Goal: Information Seeking & Learning: Learn about a topic

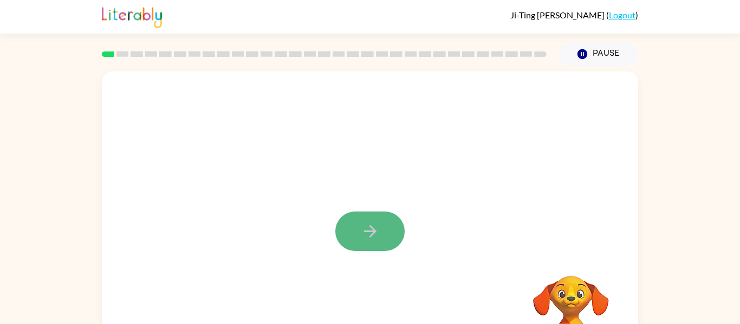
click at [376, 225] on icon "button" at bounding box center [370, 231] width 19 height 19
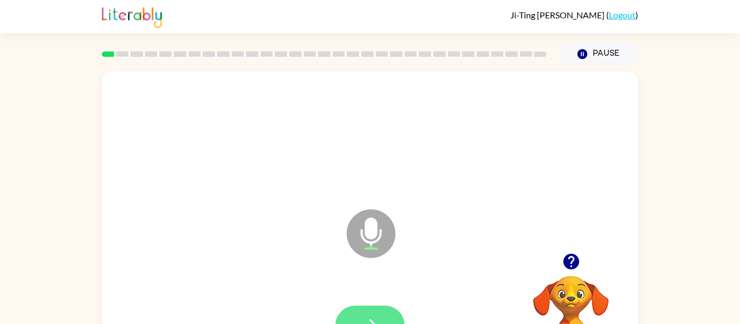
click at [385, 316] on button "button" at bounding box center [369, 326] width 69 height 40
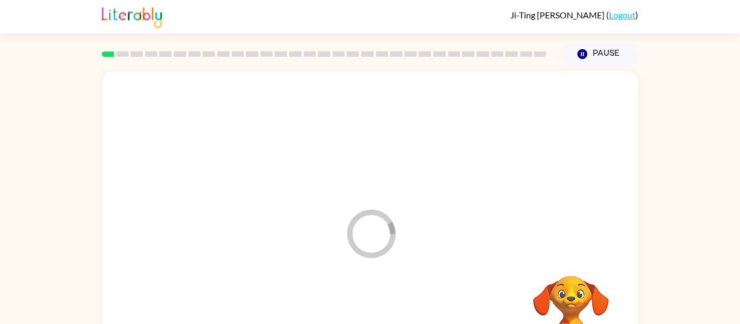
click at [385, 316] on div at bounding box center [370, 326] width 515 height 89
click at [349, 262] on div "Your browser must support playing .mp4 files to use Literably. Please try using…" at bounding box center [370, 225] width 536 height 309
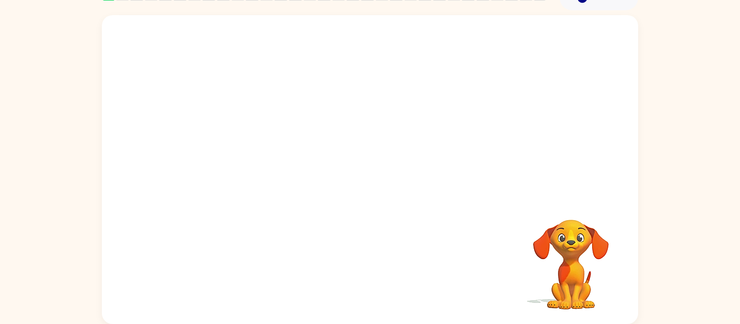
click at [571, 291] on video "Your browser must support playing .mp4 files to use Literably. Please try using…" at bounding box center [571, 257] width 108 height 108
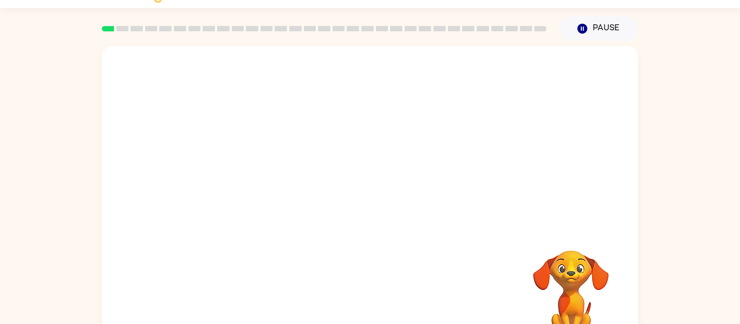
scroll to position [23, 0]
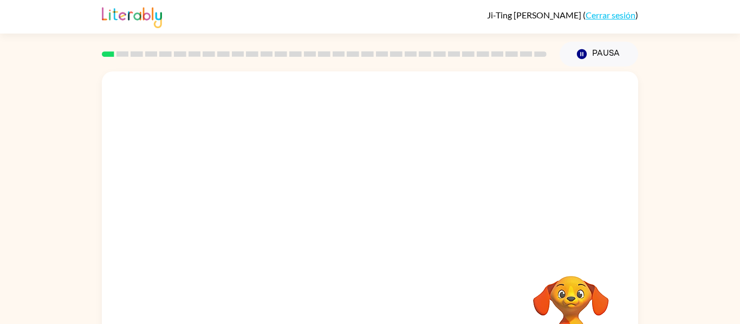
click at [439, 96] on video "Tu navegador debe admitir la reproducción de archivos .mp4 para usar Literably.…" at bounding box center [370, 162] width 536 height 182
click at [454, 103] on video "Tu navegador debe admitir la reproducción de archivos .mp4 para usar Literably.…" at bounding box center [370, 162] width 536 height 182
click at [372, 224] on div at bounding box center [369, 232] width 69 height 40
click at [373, 224] on div at bounding box center [369, 232] width 69 height 40
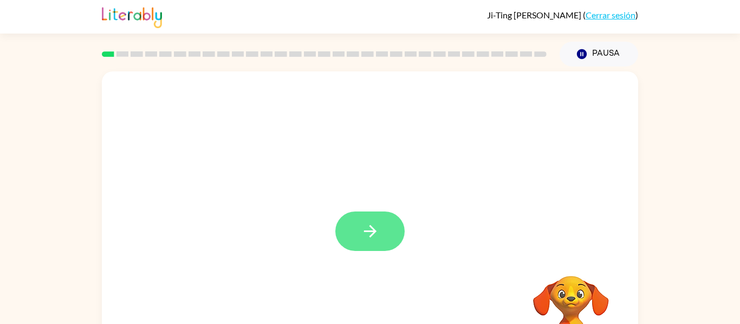
click at [373, 223] on icon "button" at bounding box center [370, 231] width 19 height 19
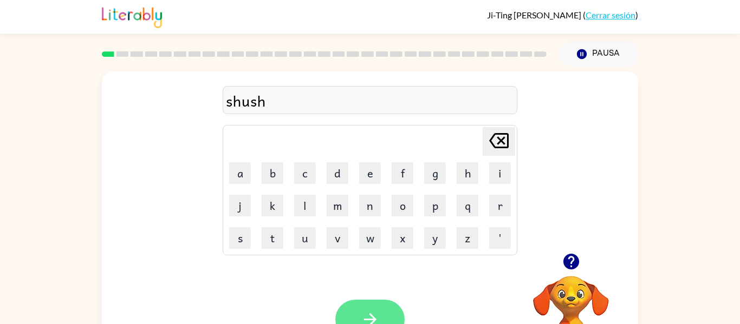
click at [384, 314] on button "button" at bounding box center [369, 320] width 69 height 40
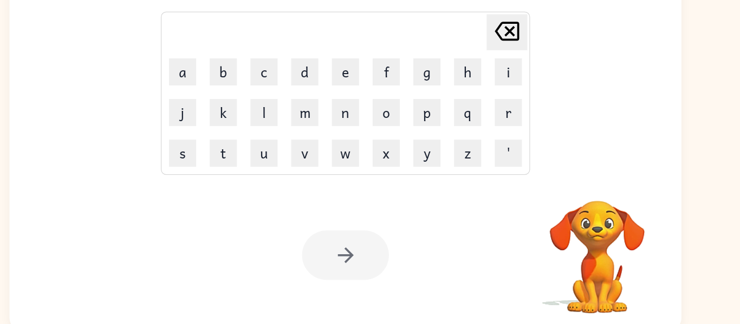
scroll to position [52, 0]
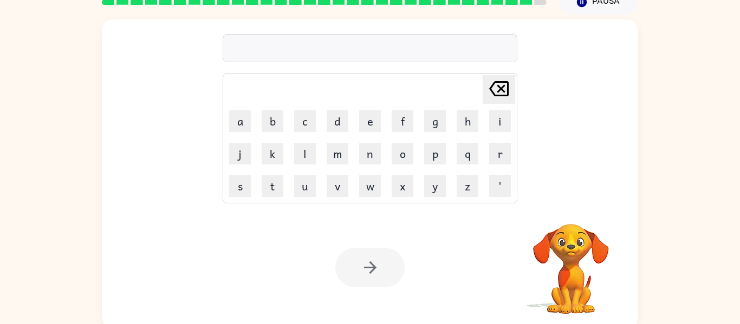
click at [392, 230] on div "Tu navegador debe admitir la reproducción de archivos .mp4 para usar Literably.…" at bounding box center [370, 268] width 536 height 122
drag, startPoint x: 391, startPoint y: 248, endPoint x: 389, endPoint y: 230, distance: 17.9
click at [386, 230] on div "Tu navegador debe admitir la reproducción de archivos .mp4 para usar Literably.…" at bounding box center [370, 268] width 536 height 122
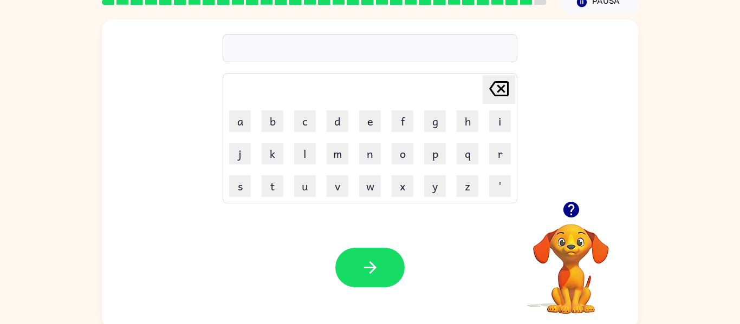
click at [385, 229] on div "Tu navegador debe admitir la reproducción de archivos .mp4 para usar Literably.…" at bounding box center [370, 268] width 536 height 122
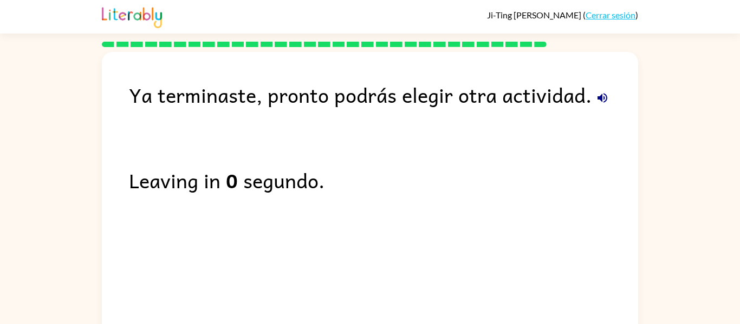
scroll to position [1, 0]
click at [515, 275] on div "Ya terminaste, pronto podrás elegir otra actividad. Leaving in 0 segundo." at bounding box center [370, 203] width 536 height 304
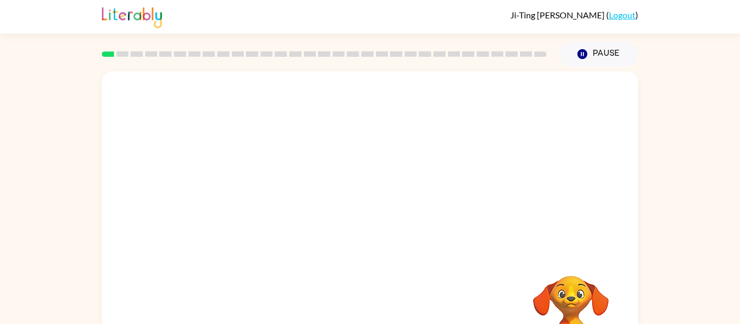
click at [253, 207] on video "Your browser must support playing .mp4 files to use Literably. Please try using…" at bounding box center [370, 162] width 536 height 182
click at [367, 233] on icon "button" at bounding box center [370, 231] width 19 height 19
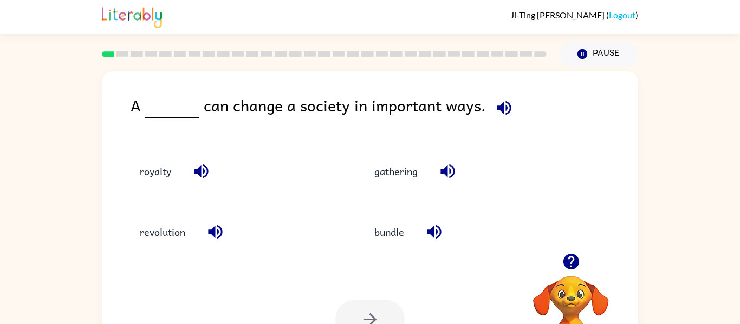
click at [502, 109] on icon "button" at bounding box center [504, 108] width 19 height 19
click at [450, 175] on icon "button" at bounding box center [447, 171] width 19 height 19
click at [427, 235] on icon "button" at bounding box center [434, 232] width 19 height 19
click at [153, 171] on button "royalty" at bounding box center [155, 171] width 53 height 29
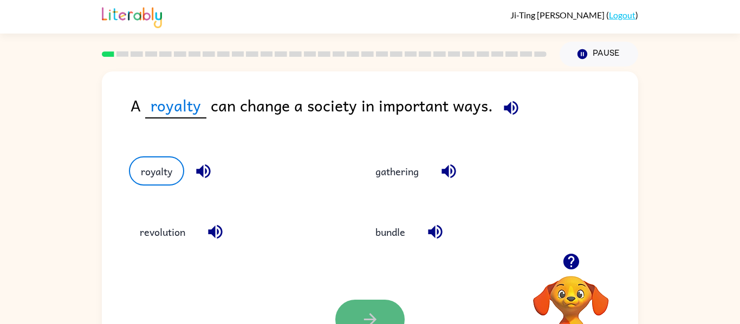
click at [398, 310] on button "button" at bounding box center [369, 320] width 69 height 40
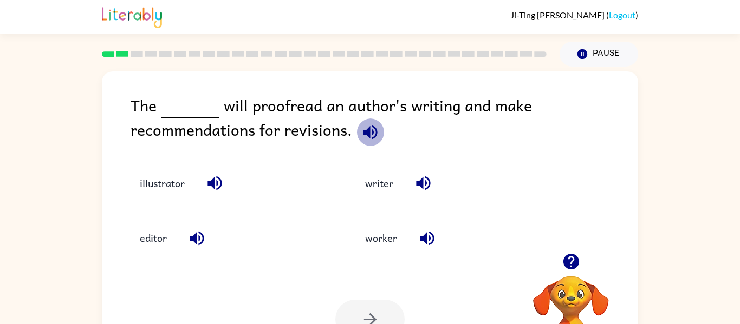
click at [367, 126] on icon "button" at bounding box center [370, 132] width 19 height 19
click at [380, 184] on button "writer" at bounding box center [379, 183] width 50 height 29
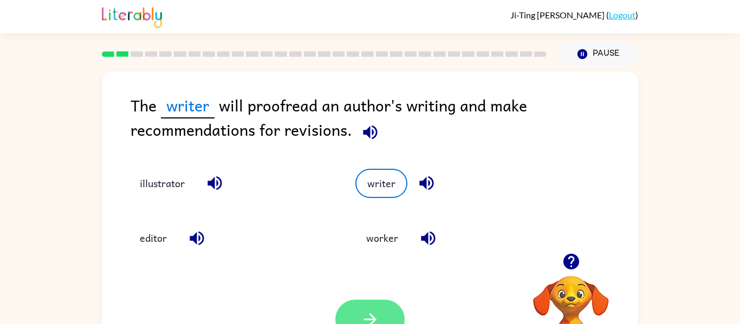
click at [373, 311] on icon "button" at bounding box center [370, 319] width 19 height 19
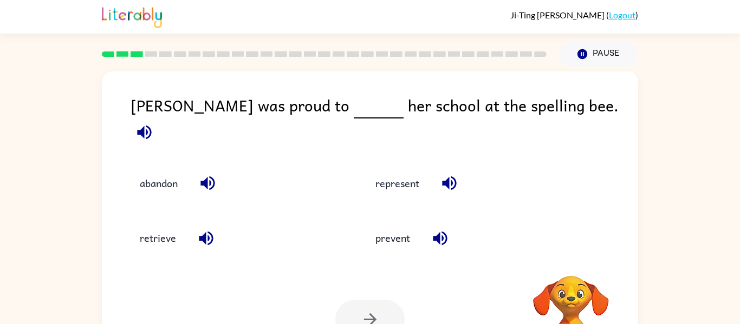
click at [373, 311] on div at bounding box center [369, 320] width 69 height 40
click at [151, 125] on icon "button" at bounding box center [144, 132] width 14 height 14
click at [423, 173] on button "represent" at bounding box center [398, 183] width 66 height 29
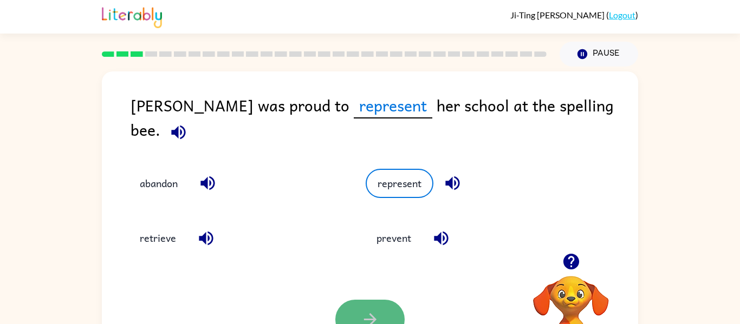
click at [389, 319] on button "button" at bounding box center [369, 320] width 69 height 40
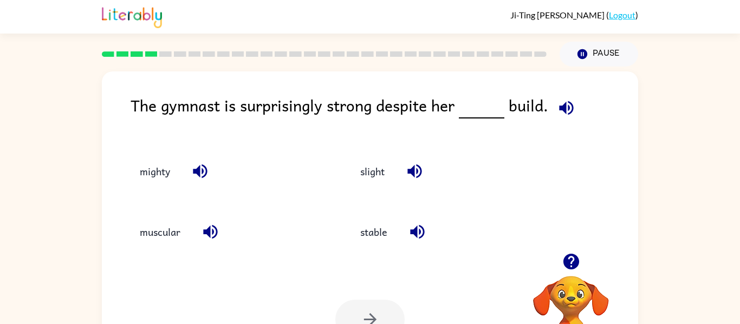
click at [561, 108] on icon "button" at bounding box center [566, 108] width 14 height 14
click at [158, 175] on button "mighty" at bounding box center [155, 171] width 52 height 29
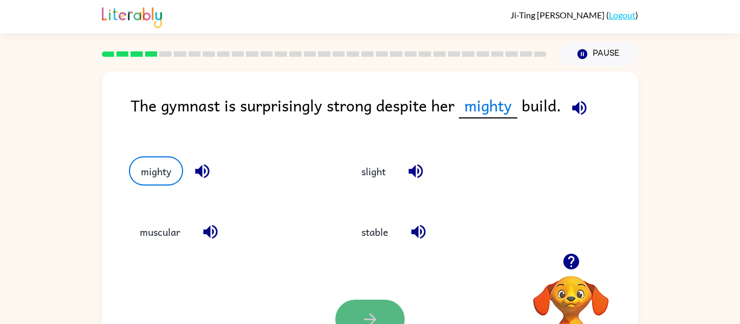
click at [356, 314] on button "button" at bounding box center [369, 320] width 69 height 40
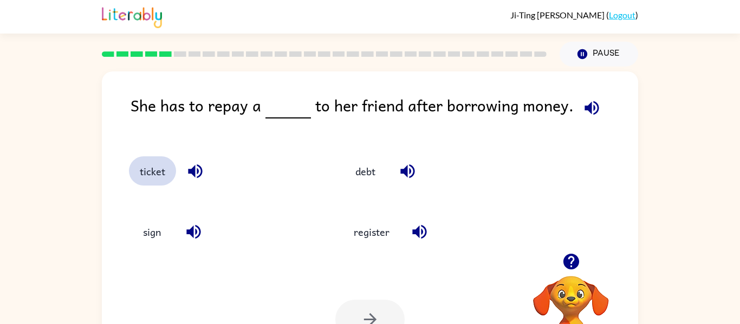
click at [158, 177] on button "ticket" at bounding box center [152, 171] width 47 height 29
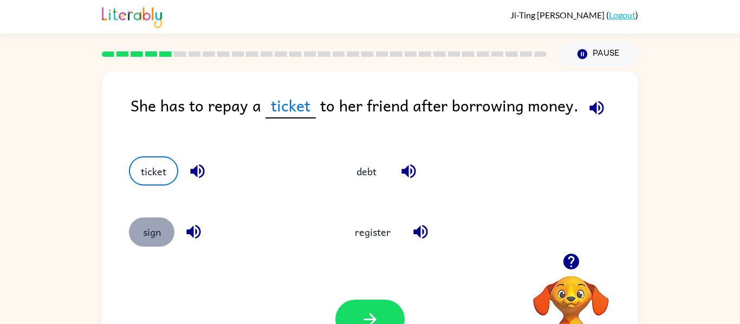
click at [148, 227] on button "sign" at bounding box center [151, 232] width 45 height 29
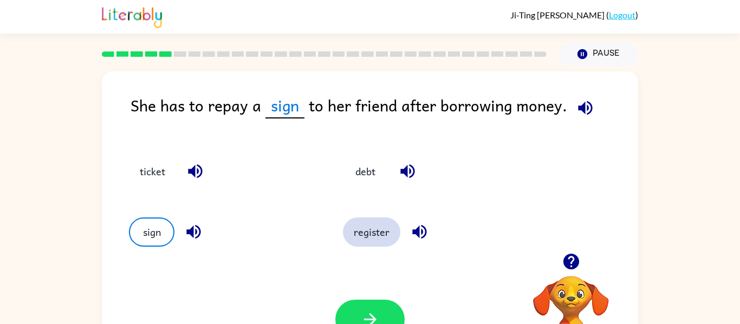
click at [357, 242] on button "register" at bounding box center [371, 232] width 57 height 29
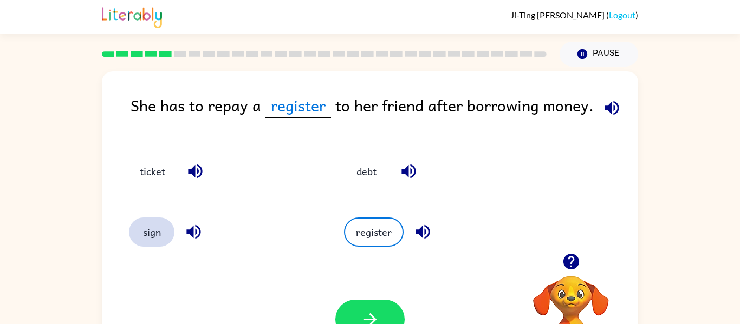
click at [151, 239] on button "sign" at bounding box center [151, 232] width 45 height 29
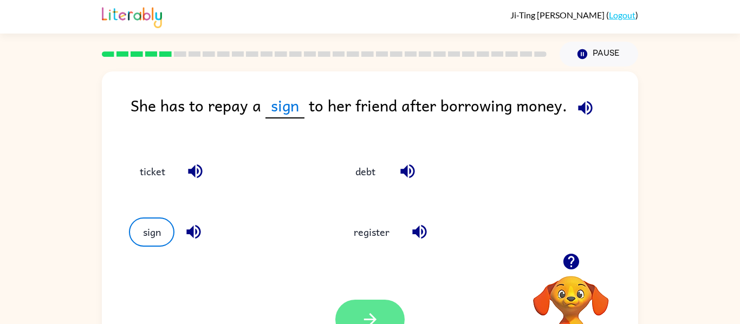
click at [356, 317] on button "button" at bounding box center [369, 320] width 69 height 40
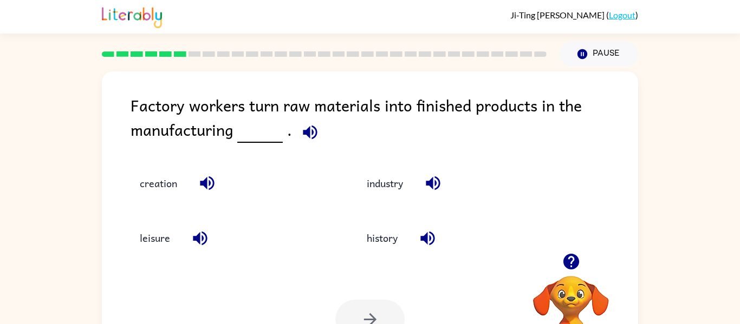
click at [312, 138] on icon "button" at bounding box center [310, 132] width 19 height 19
click at [157, 187] on button "creation" at bounding box center [158, 183] width 59 height 29
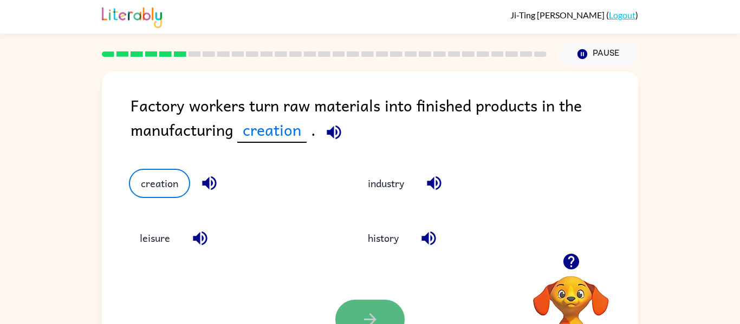
click at [359, 309] on button "button" at bounding box center [369, 320] width 69 height 40
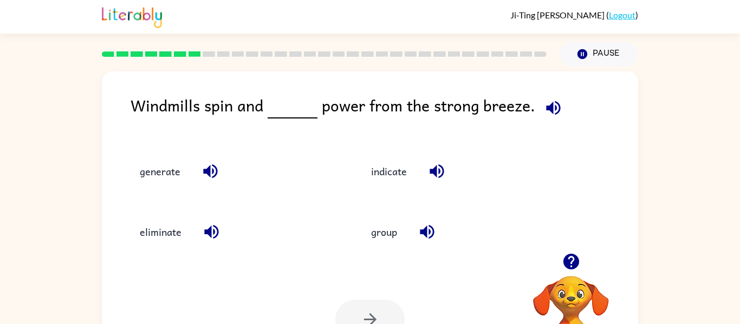
click at [547, 108] on icon "button" at bounding box center [553, 108] width 14 height 14
click at [548, 110] on icon "button" at bounding box center [553, 108] width 14 height 14
click at [172, 172] on button "generate" at bounding box center [160, 171] width 62 height 29
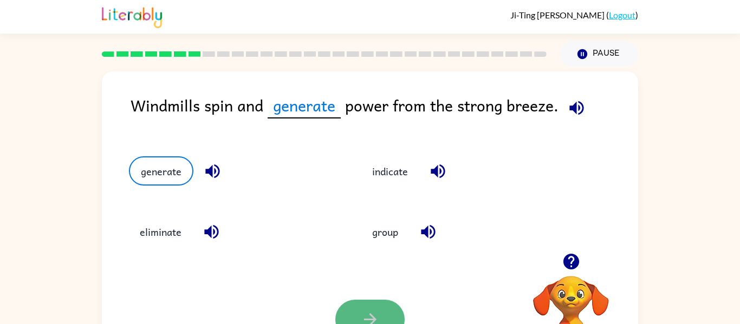
click at [381, 305] on button "button" at bounding box center [369, 320] width 69 height 40
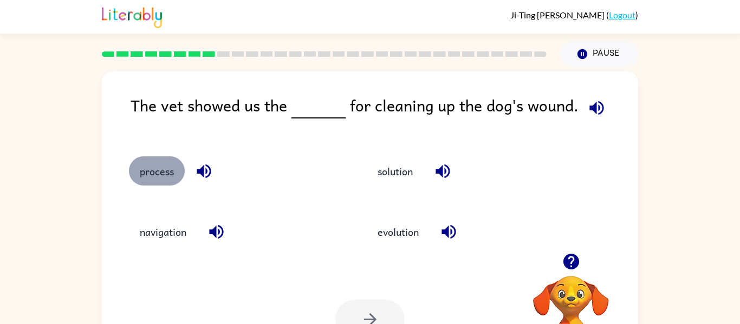
click at [167, 164] on button "process" at bounding box center [157, 171] width 56 height 29
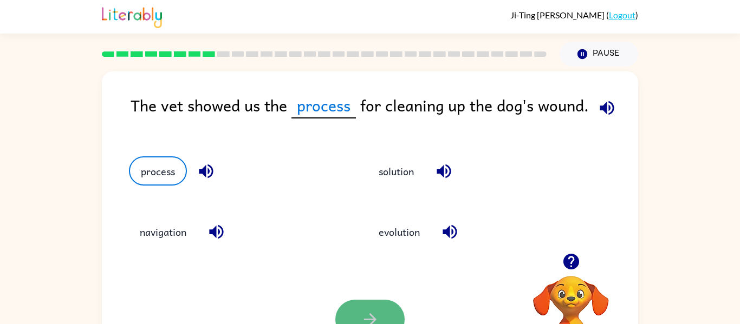
click at [348, 317] on button "button" at bounding box center [369, 320] width 69 height 40
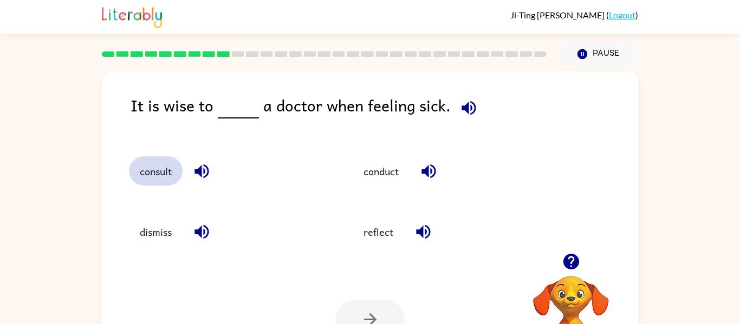
click at [175, 171] on button "consult" at bounding box center [156, 171] width 54 height 29
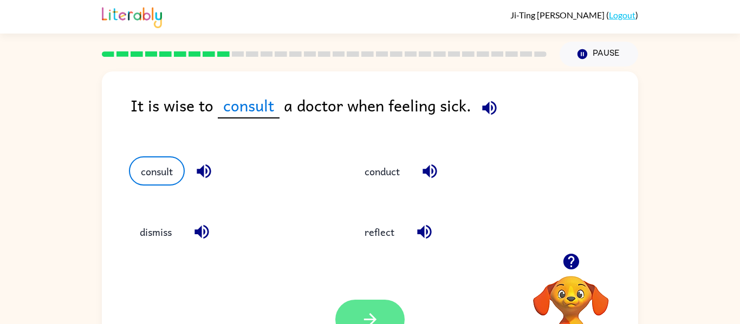
click at [368, 303] on button "button" at bounding box center [369, 320] width 69 height 40
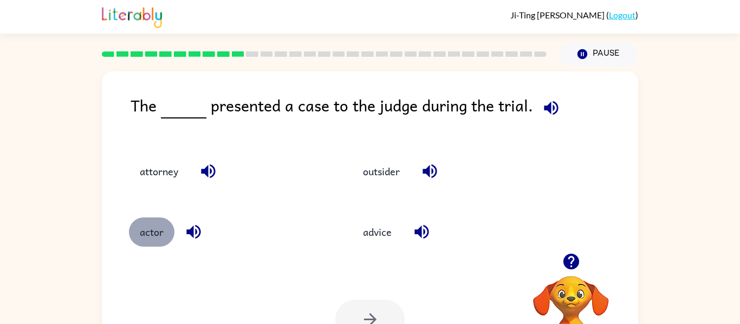
click at [146, 242] on button "actor" at bounding box center [151, 232] width 45 height 29
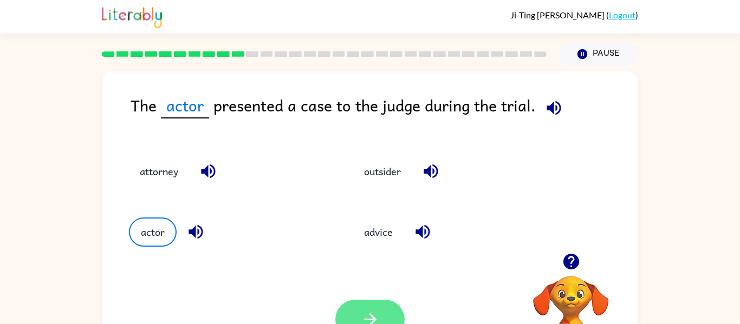
click at [349, 309] on button "button" at bounding box center [369, 320] width 69 height 40
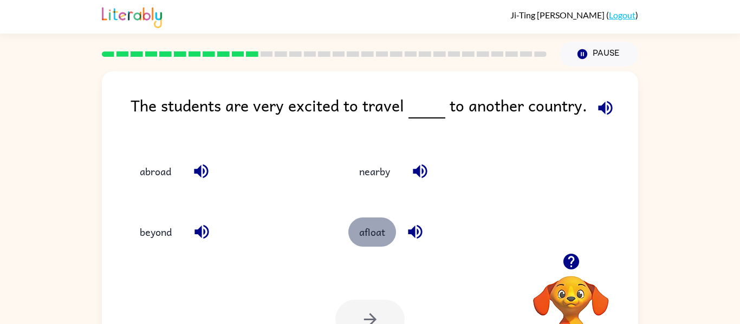
click at [361, 235] on button "afloat" at bounding box center [372, 232] width 48 height 29
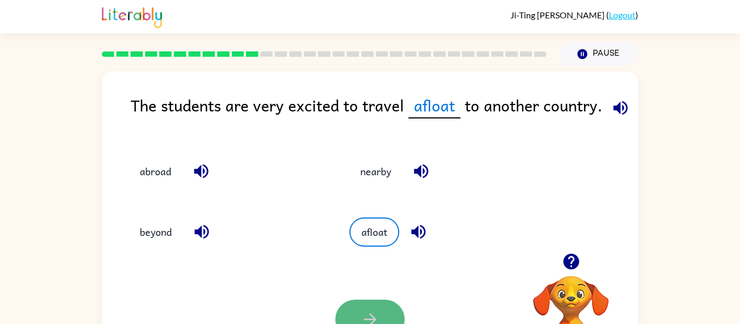
click at [359, 306] on button "button" at bounding box center [369, 320] width 69 height 40
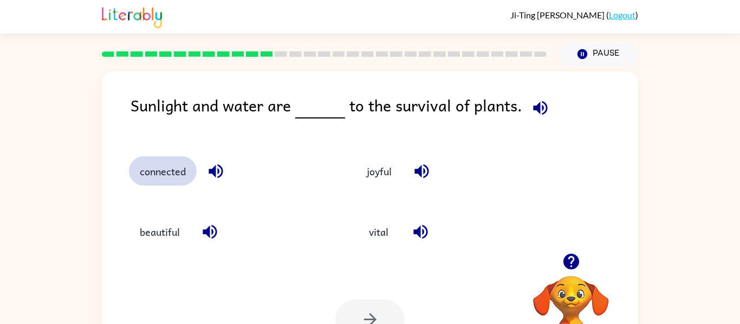
click at [174, 174] on button "connected" at bounding box center [163, 171] width 68 height 29
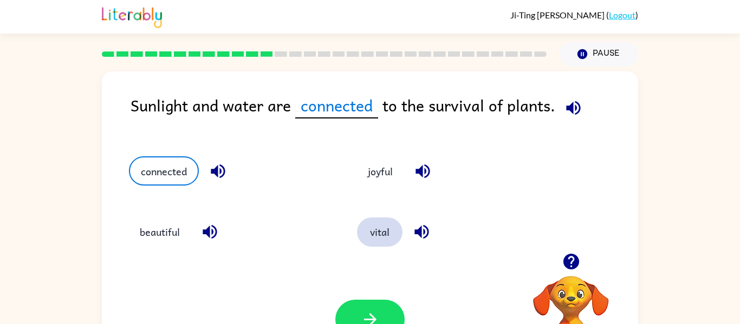
click at [383, 230] on button "vital" at bounding box center [379, 232] width 45 height 29
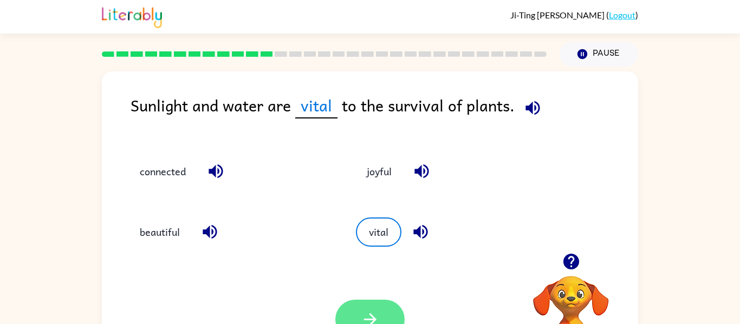
click at [353, 316] on button "button" at bounding box center [369, 320] width 69 height 40
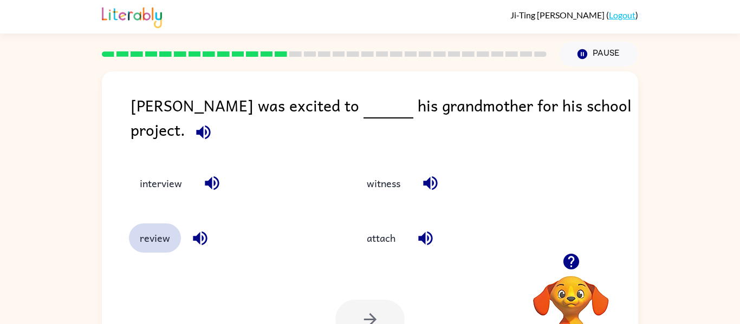
click at [151, 233] on button "review" at bounding box center [155, 238] width 52 height 29
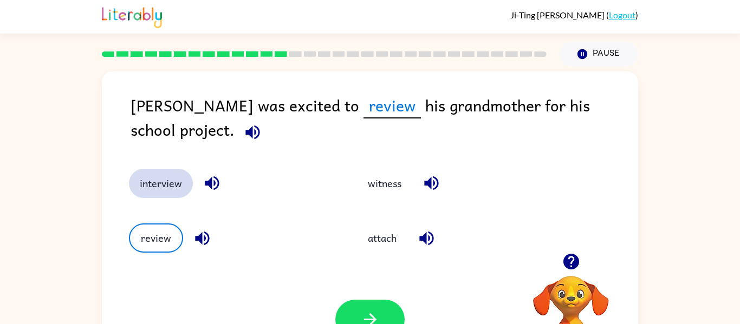
click at [167, 181] on button "interview" at bounding box center [161, 183] width 64 height 29
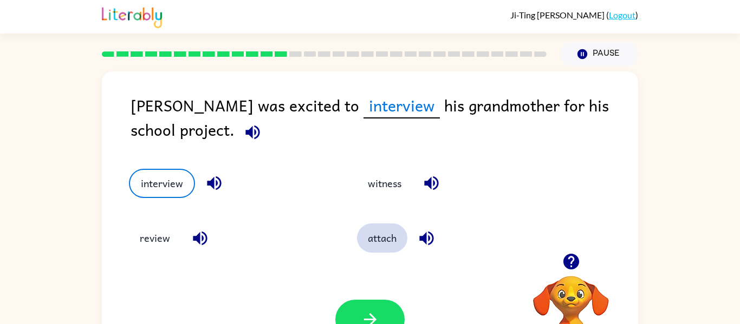
click at [379, 242] on button "attach" at bounding box center [382, 238] width 50 height 29
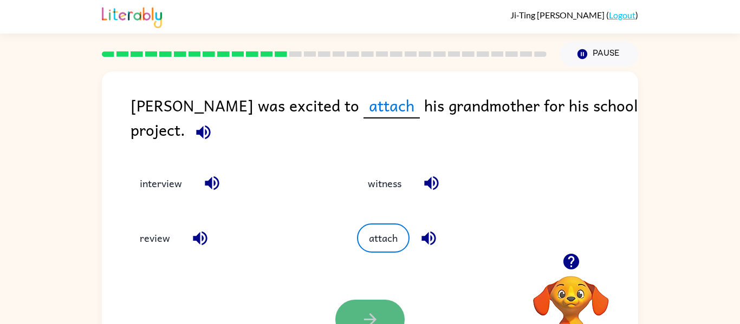
click at [357, 309] on button "button" at bounding box center [369, 320] width 69 height 40
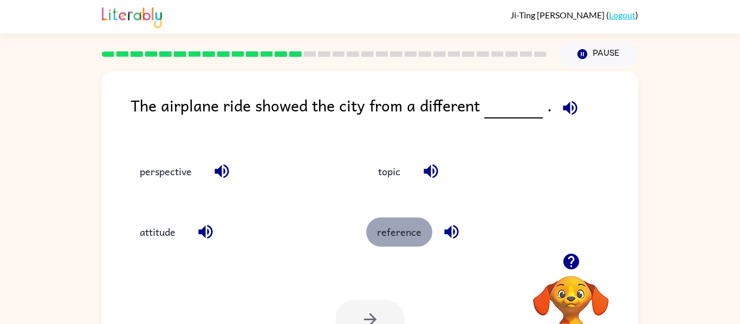
click at [400, 236] on button "reference" at bounding box center [399, 232] width 66 height 29
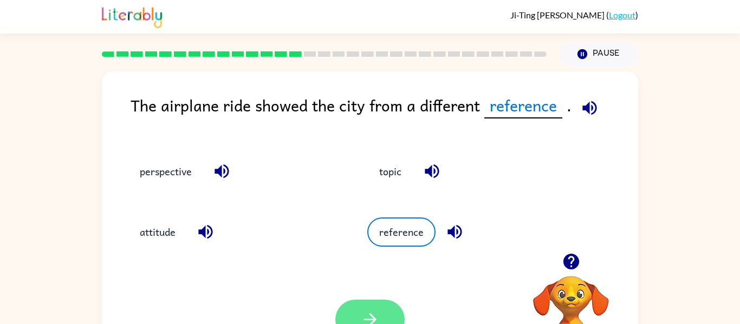
click at [392, 311] on button "button" at bounding box center [369, 320] width 69 height 40
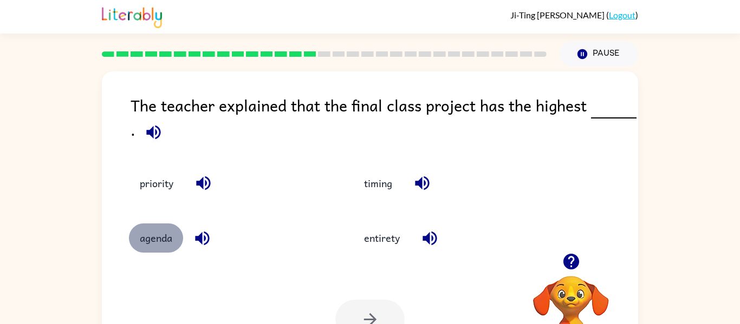
click at [172, 236] on button "agenda" at bounding box center [156, 238] width 54 height 29
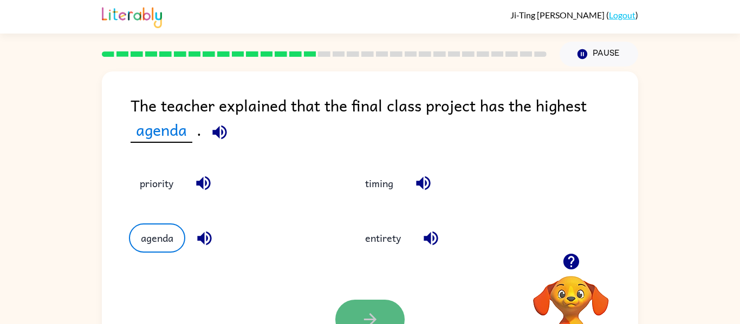
click at [356, 308] on button "button" at bounding box center [369, 320] width 69 height 40
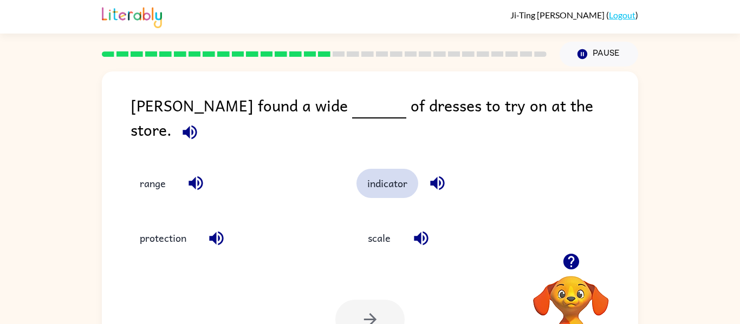
click at [383, 169] on button "indicator" at bounding box center [387, 183] width 62 height 29
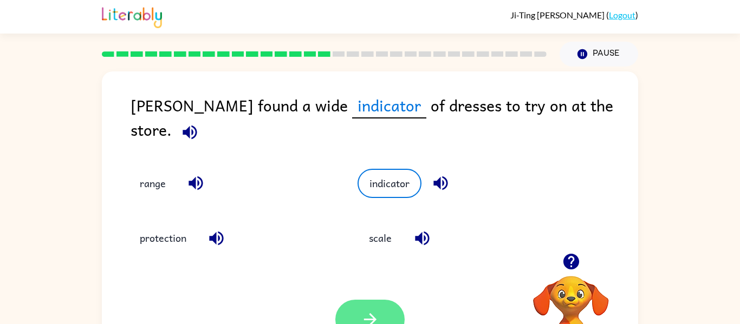
click at [362, 306] on button "button" at bounding box center [369, 320] width 69 height 40
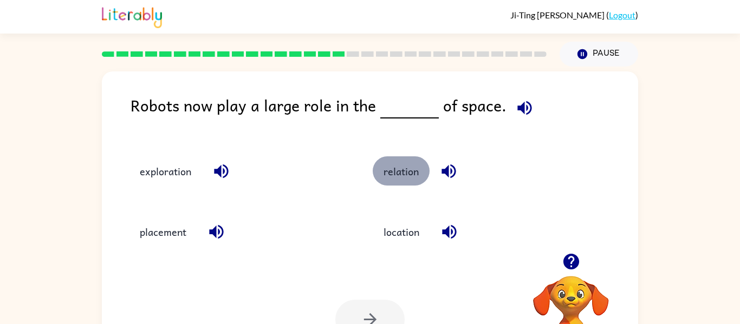
click at [387, 166] on button "relation" at bounding box center [401, 171] width 57 height 29
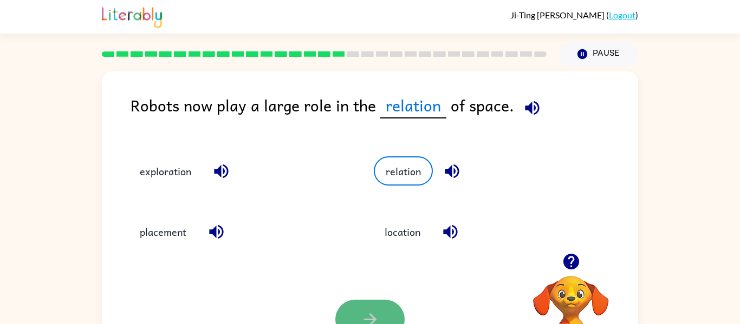
click at [357, 323] on button "button" at bounding box center [369, 320] width 69 height 40
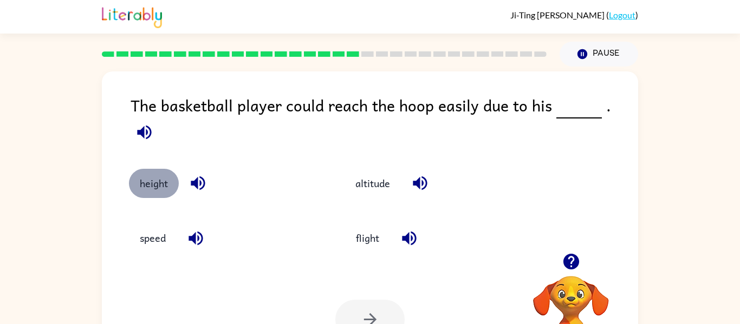
click at [162, 170] on button "height" at bounding box center [154, 183] width 50 height 29
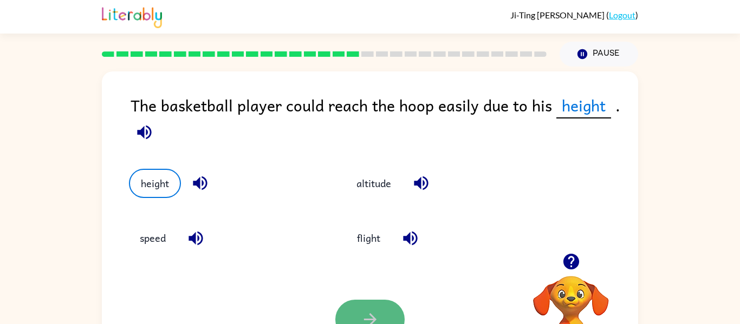
click at [367, 305] on button "button" at bounding box center [369, 320] width 69 height 40
click at [404, 297] on div "Your browser must support playing .mp4 files to use Literably. Please try using…" at bounding box center [370, 320] width 536 height 122
click at [374, 309] on div at bounding box center [369, 320] width 69 height 40
click at [535, 194] on div "altitude" at bounding box center [442, 183] width 192 height 29
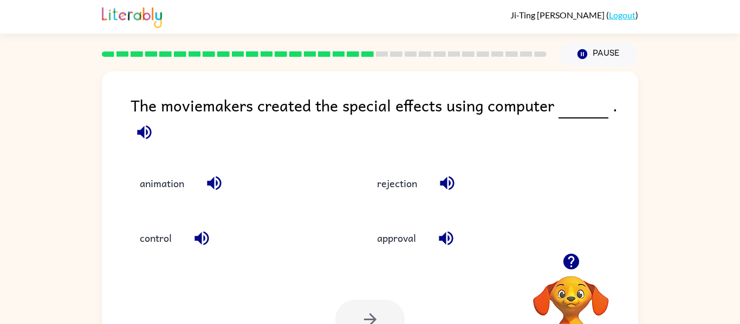
click at [430, 131] on div "The moviemakers created the special effects using computer ." at bounding box center [385, 120] width 508 height 54
click at [164, 237] on button "control" at bounding box center [156, 238] width 54 height 29
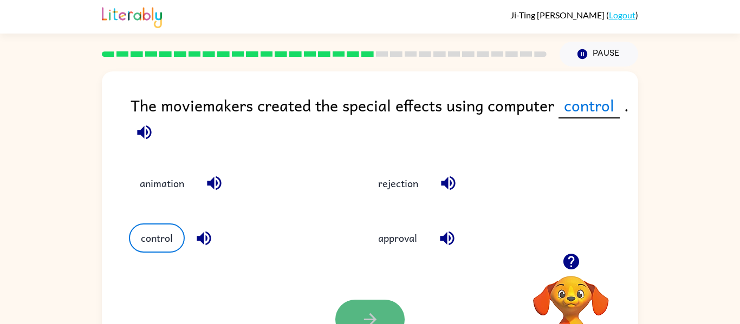
click at [355, 307] on button "button" at bounding box center [369, 320] width 69 height 40
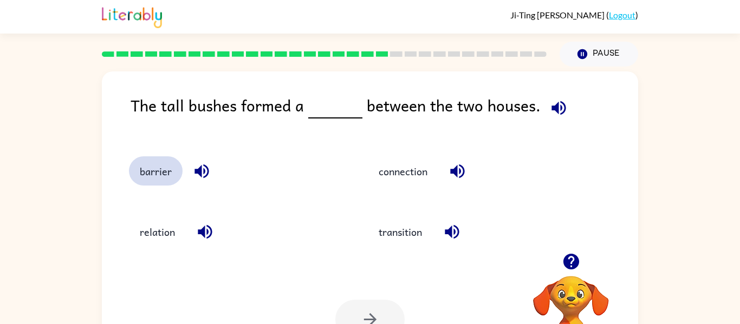
click at [158, 164] on button "barrier" at bounding box center [156, 171] width 54 height 29
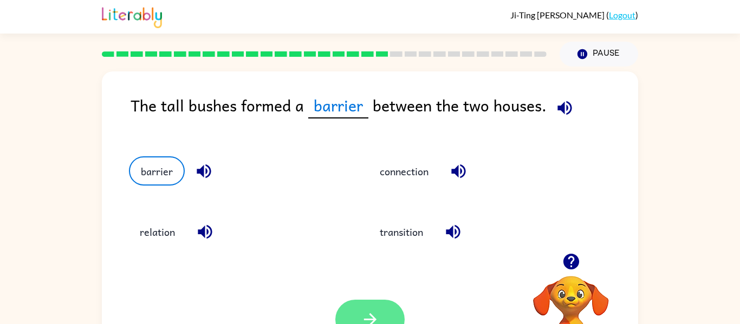
click at [362, 315] on icon "button" at bounding box center [370, 319] width 19 height 19
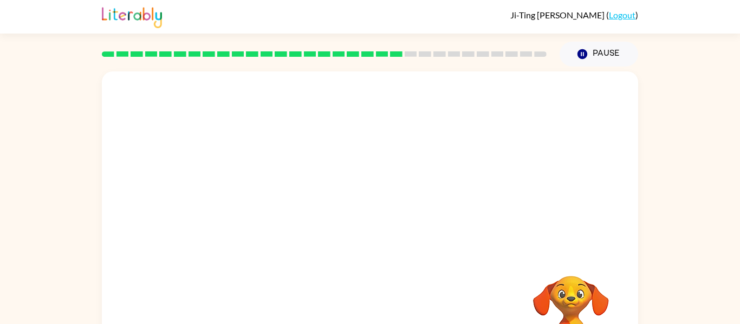
click at [383, 298] on div "Your browser must support playing .mp4 files to use Literably. Please try using…" at bounding box center [370, 225] width 536 height 309
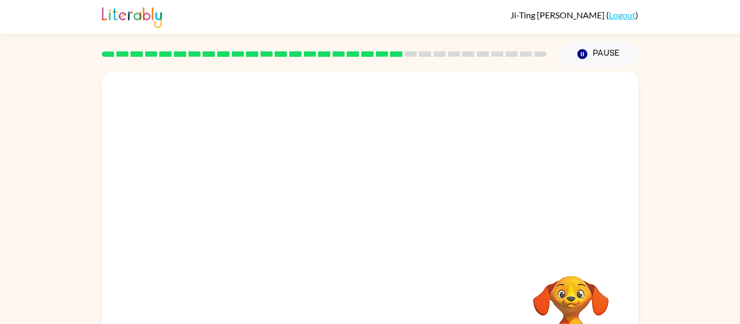
click at [383, 298] on div "Your browser must support playing .mp4 files to use Literably. Please try using…" at bounding box center [370, 225] width 536 height 309
click at [283, 220] on video "Your browser must support playing .mp4 files to use Literably. Please try using…" at bounding box center [370, 162] width 536 height 182
click at [281, 220] on video "Your browser must support playing .mp4 files to use Literably. Please try using…" at bounding box center [370, 162] width 536 height 182
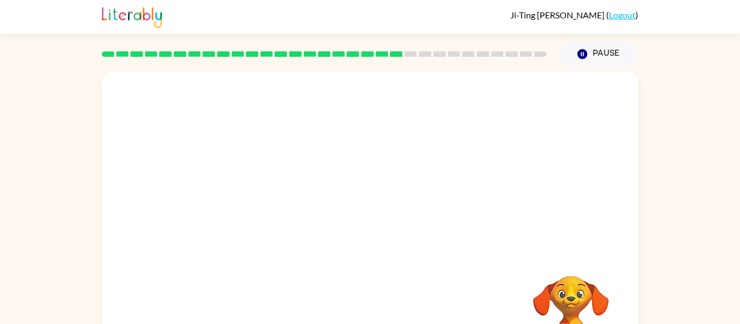
click at [281, 220] on video "Your browser must support playing .mp4 files to use Literably. Please try using…" at bounding box center [370, 162] width 536 height 182
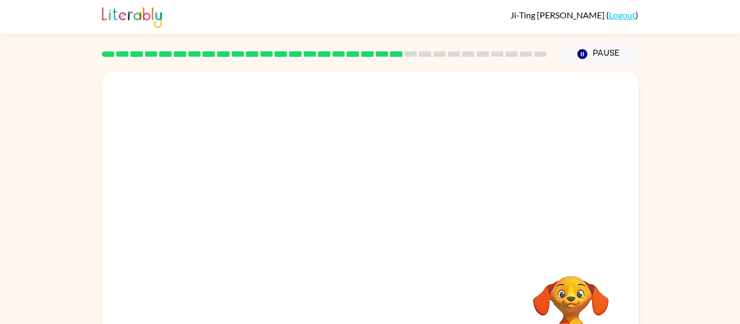
click at [281, 220] on video "Your browser must support playing .mp4 files to use Literably. Please try using…" at bounding box center [370, 162] width 536 height 182
click at [265, 217] on video "Your browser must support playing .mp4 files to use Literably. Please try using…" at bounding box center [370, 162] width 536 height 182
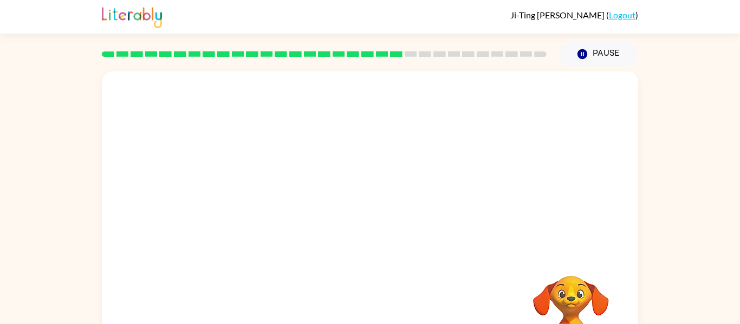
click at [265, 217] on video "Your browser must support playing .mp4 files to use Literably. Please try using…" at bounding box center [370, 162] width 536 height 182
click at [270, 218] on video "Your browser must support playing .mp4 files to use Literably. Please try using…" at bounding box center [370, 162] width 536 height 182
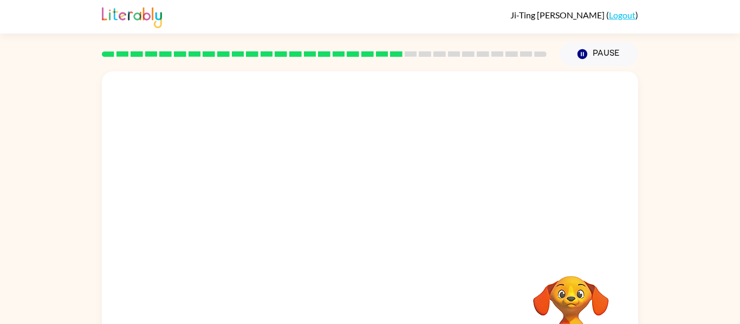
click at [270, 218] on video "Your browser must support playing .mp4 files to use Literably. Please try using…" at bounding box center [370, 162] width 536 height 182
click at [339, 199] on video "Your browser must support playing .mp4 files to use Literably. Please try using…" at bounding box center [370, 162] width 536 height 182
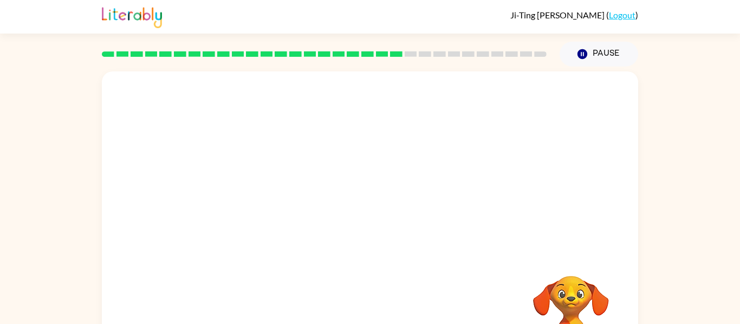
click at [340, 199] on video "Your browser must support playing .mp4 files to use Literably. Please try using…" at bounding box center [370, 162] width 536 height 182
click at [390, 291] on div "Your browser must support playing .mp4 files to use Literably. Please try using…" at bounding box center [370, 225] width 536 height 309
click at [367, 224] on icon "button" at bounding box center [370, 231] width 19 height 19
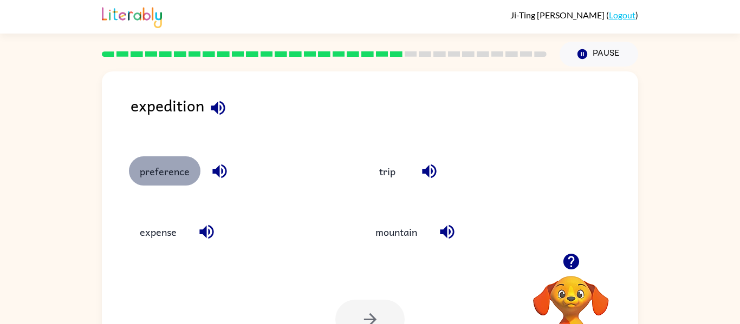
click at [166, 182] on button "preference" at bounding box center [164, 171] width 71 height 29
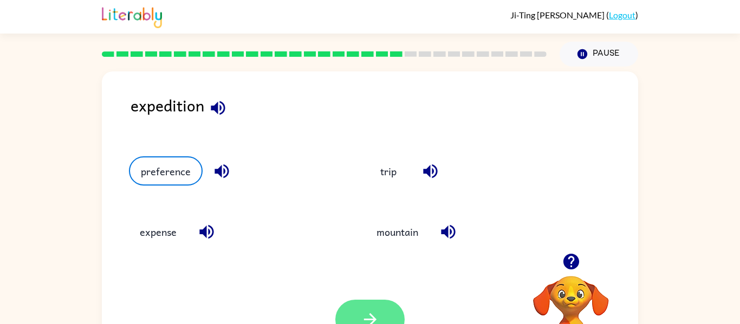
click at [375, 302] on button "button" at bounding box center [369, 320] width 69 height 40
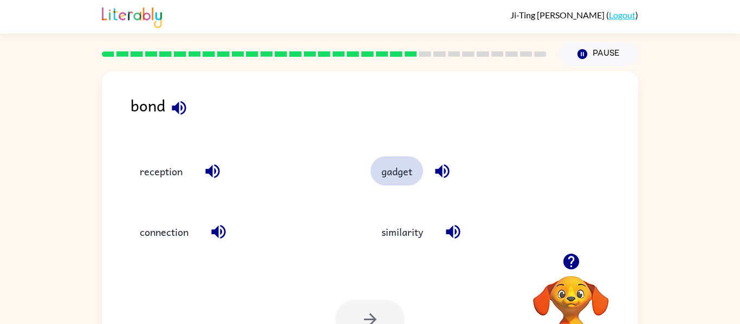
click at [398, 166] on button "gadget" at bounding box center [396, 171] width 53 height 29
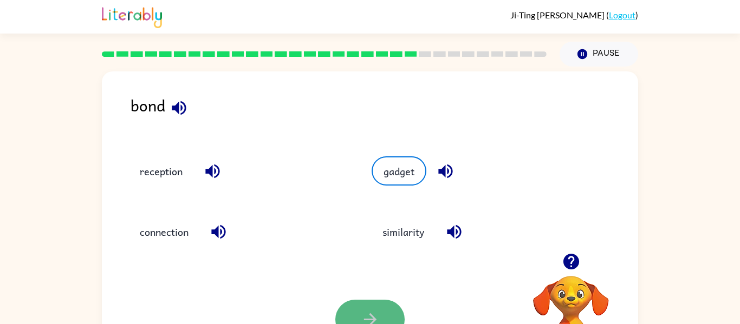
click at [366, 304] on button "button" at bounding box center [369, 320] width 69 height 40
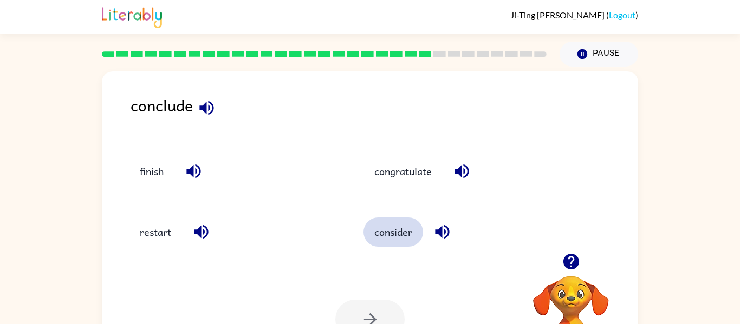
click at [412, 227] on button "consider" at bounding box center [393, 232] width 60 height 29
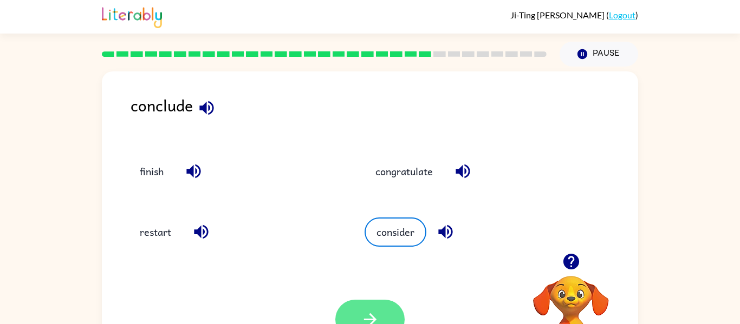
click at [362, 320] on icon "button" at bounding box center [370, 319] width 19 height 19
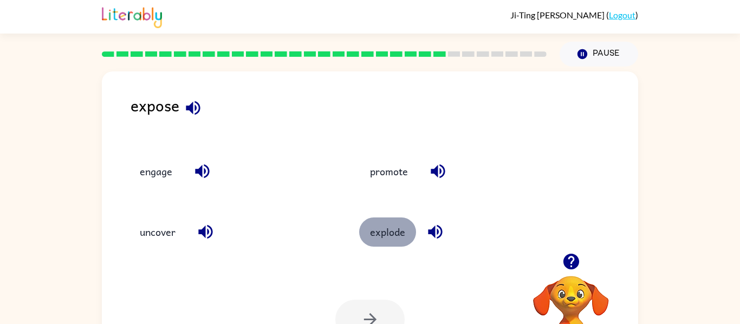
click at [399, 237] on button "explode" at bounding box center [387, 232] width 57 height 29
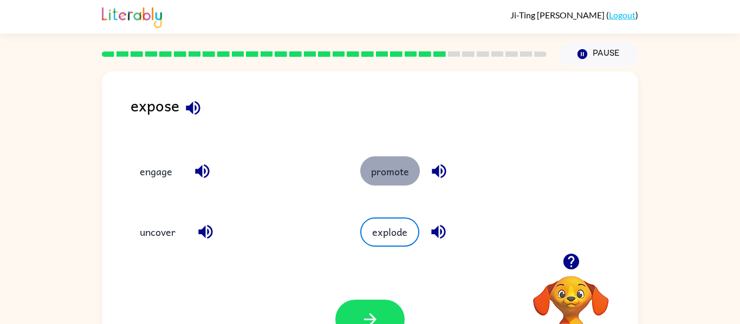
click at [376, 170] on button "promote" at bounding box center [390, 171] width 60 height 29
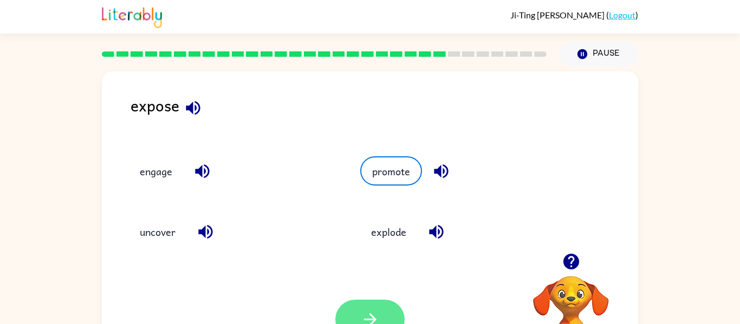
click at [370, 314] on icon "button" at bounding box center [369, 320] width 12 height 12
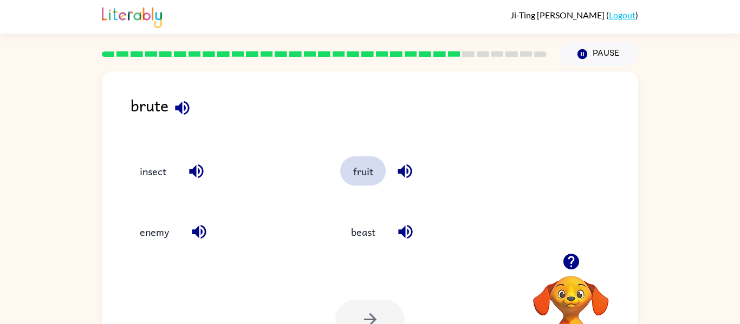
click at [369, 179] on button "fruit" at bounding box center [362, 171] width 45 height 29
click at [374, 311] on icon "button" at bounding box center [370, 319] width 19 height 19
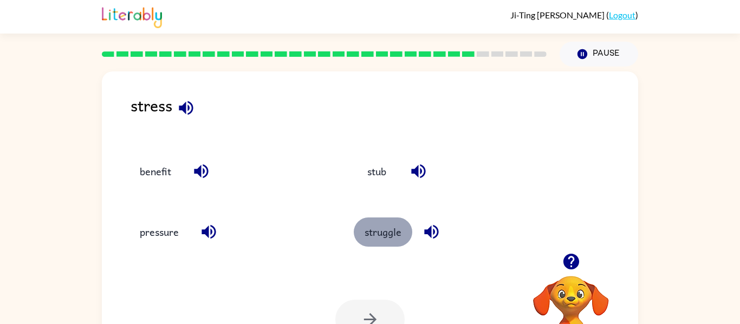
click at [383, 232] on button "struggle" at bounding box center [383, 232] width 58 height 29
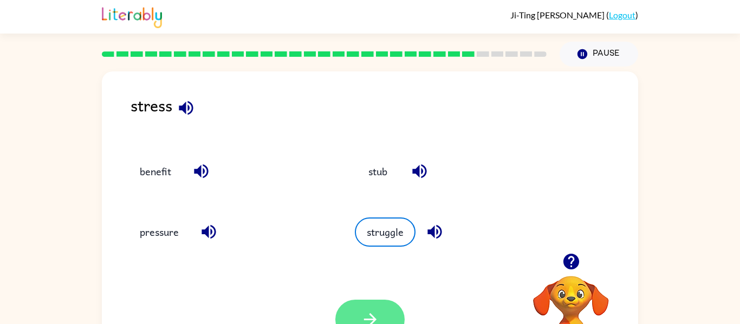
click at [381, 309] on button "button" at bounding box center [369, 320] width 69 height 40
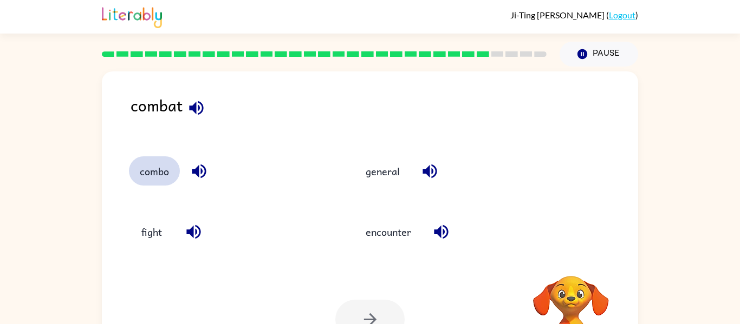
click at [142, 161] on button "combo" at bounding box center [154, 171] width 51 height 29
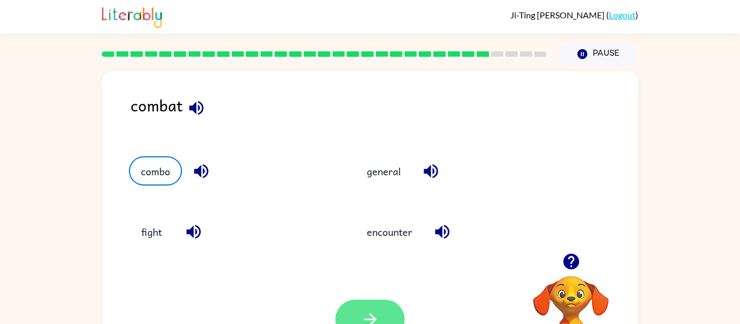
click at [370, 307] on button "button" at bounding box center [369, 320] width 69 height 40
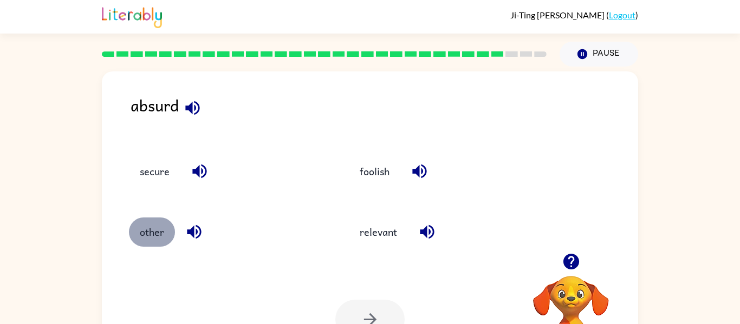
click at [165, 225] on button "other" at bounding box center [152, 232] width 46 height 29
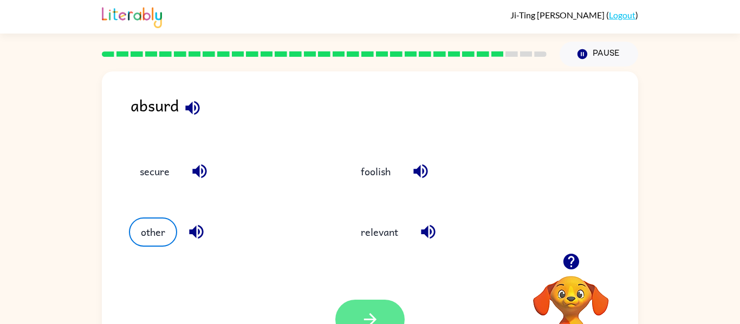
click at [376, 316] on icon "button" at bounding box center [370, 319] width 19 height 19
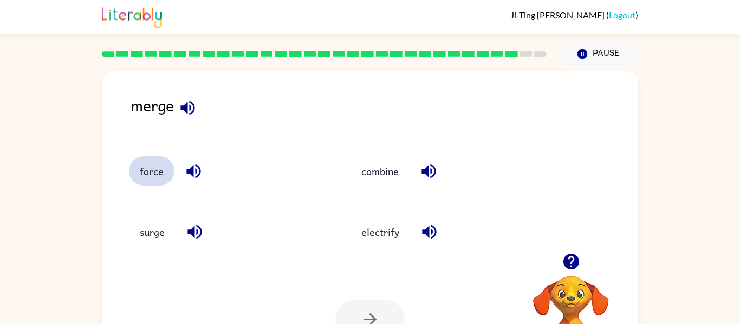
click at [162, 173] on button "force" at bounding box center [151, 171] width 45 height 29
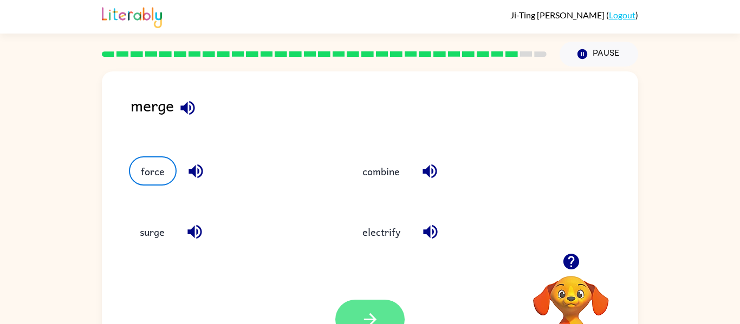
click at [387, 318] on button "button" at bounding box center [369, 320] width 69 height 40
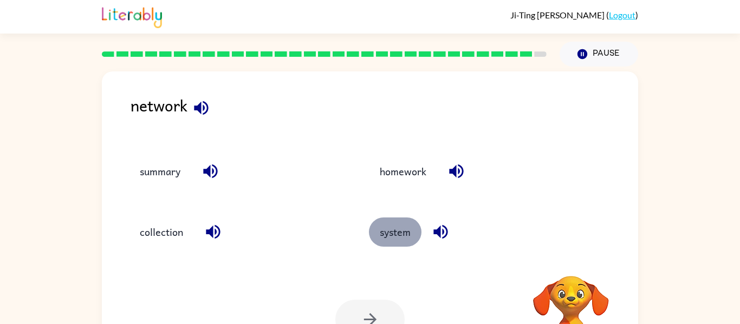
click at [414, 238] on button "system" at bounding box center [395, 232] width 53 height 29
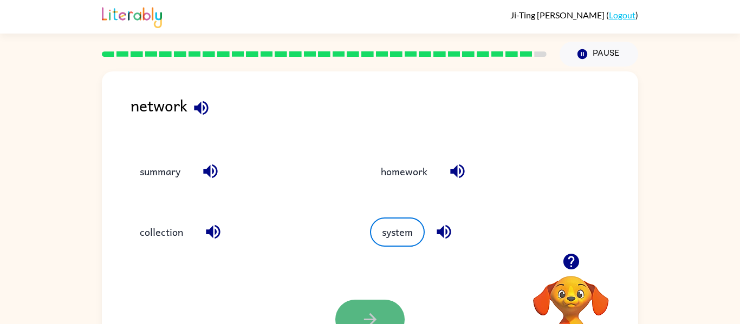
click at [355, 307] on button "button" at bounding box center [369, 320] width 69 height 40
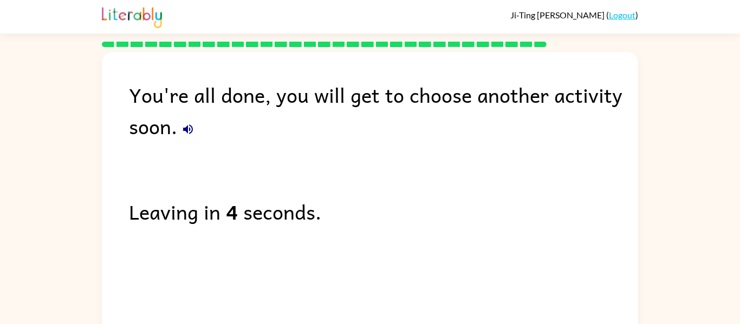
click at [295, 207] on div "Leaving in 4 seconds." at bounding box center [383, 211] width 509 height 31
